Goal: Information Seeking & Learning: Learn about a topic

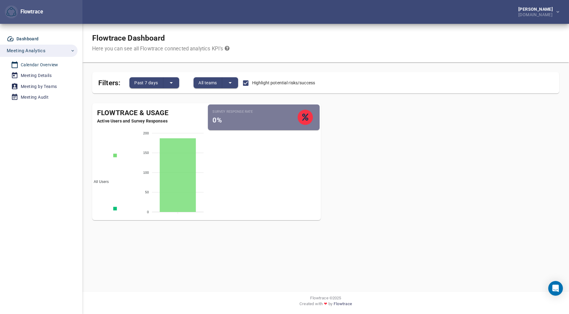
click at [40, 62] on div "Calendar Overview" at bounding box center [40, 65] width 38 height 8
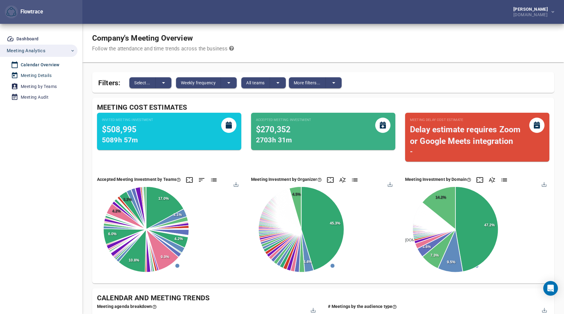
click at [36, 74] on div "Meeting Details" at bounding box center [36, 76] width 31 height 8
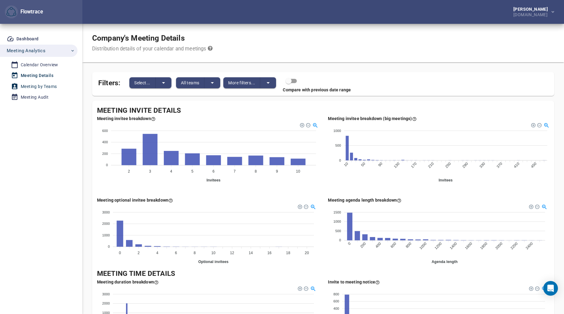
click at [32, 88] on div "Meeting by Teams" at bounding box center [39, 87] width 36 height 8
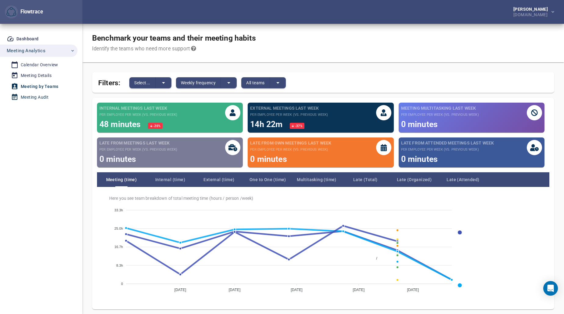
click at [34, 97] on div "Meeting Audit" at bounding box center [35, 97] width 28 height 8
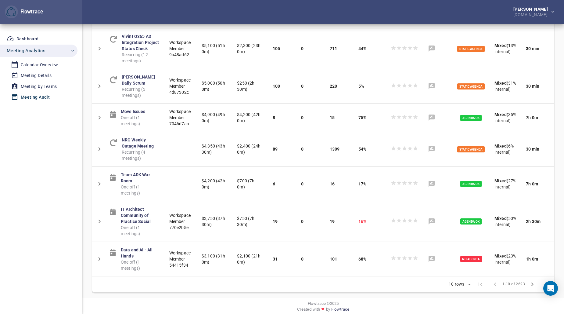
scroll to position [213, 0]
